Goal: Obtain resource: Obtain resource

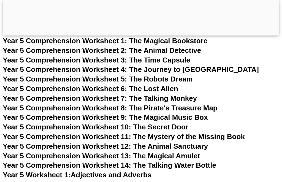
drag, startPoint x: 0, startPoint y: 0, endPoint x: 107, endPoint y: 153, distance: 186.6
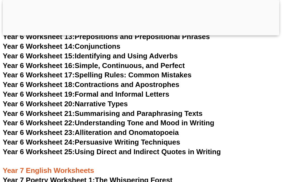
scroll to position [3298, 0]
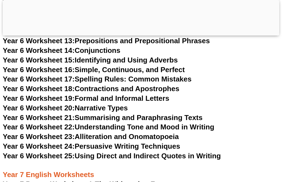
click at [115, 180] on link "Year 7 Poetry Worksheet 1: The Whispering Forest" at bounding box center [88, 184] width 170 height 8
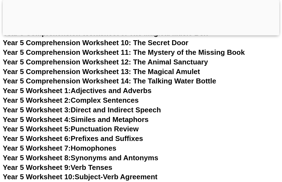
scroll to position [2687, 0]
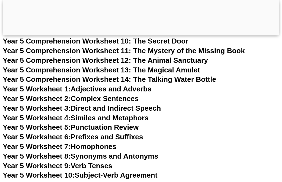
click at [82, 133] on link "Year 5 Worksheet 6: Prefixes and Suffixes" at bounding box center [73, 137] width 140 height 8
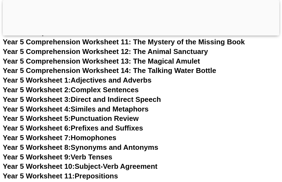
click at [92, 134] on link "Year 5 Worksheet 7: Homophones" at bounding box center [60, 138] width 114 height 8
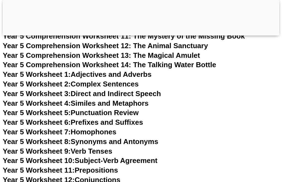
click at [88, 128] on link "Year 5 Worksheet 7: Homophones" at bounding box center [60, 132] width 114 height 8
click at [84, 128] on link "Year 5 Worksheet 7: Homophones" at bounding box center [60, 132] width 114 height 8
click at [99, 138] on link "Year 5 Worksheet 8: Synonyms and Antonyms" at bounding box center [81, 142] width 156 height 8
click at [91, 147] on link "Year 5 Worksheet 9: Verb Tenses" at bounding box center [58, 151] width 110 height 8
click at [90, 166] on link "Year 5 Worksheet 11: Prepositions" at bounding box center [60, 170] width 115 height 8
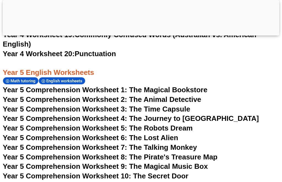
scroll to position [2533, 0]
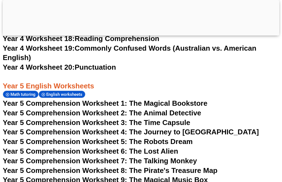
click at [158, 109] on span "Year 5 Comprehension Worksheet 2: The Animal Detective" at bounding box center [102, 113] width 199 height 8
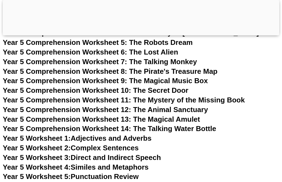
scroll to position [2632, 0]
click at [128, 134] on link "Year 5 Worksheet 1: Adjectives and Adverbs" at bounding box center [77, 138] width 149 height 8
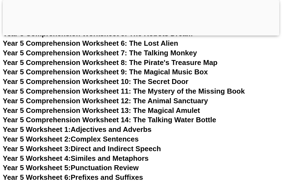
click at [114, 135] on link "Year 5 Worksheet 2: Complex Sentences" at bounding box center [71, 139] width 136 height 8
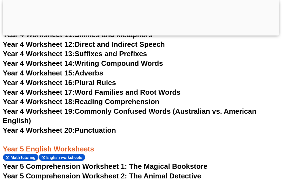
scroll to position [2508, 0]
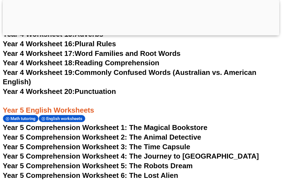
click at [155, 143] on span "Year 5 Comprehension Worksheet 3: The Time Capsule" at bounding box center [97, 147] width 188 height 8
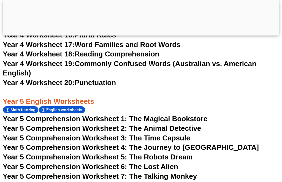
click at [145, 115] on span "Year 5 Comprehension Worksheet 1: The Magical Bookstore" at bounding box center [105, 119] width 205 height 8
click at [146, 124] on span "Year 5 Comprehension Worksheet 2: The Animal Detective" at bounding box center [102, 128] width 199 height 8
